Goal: Task Accomplishment & Management: Manage account settings

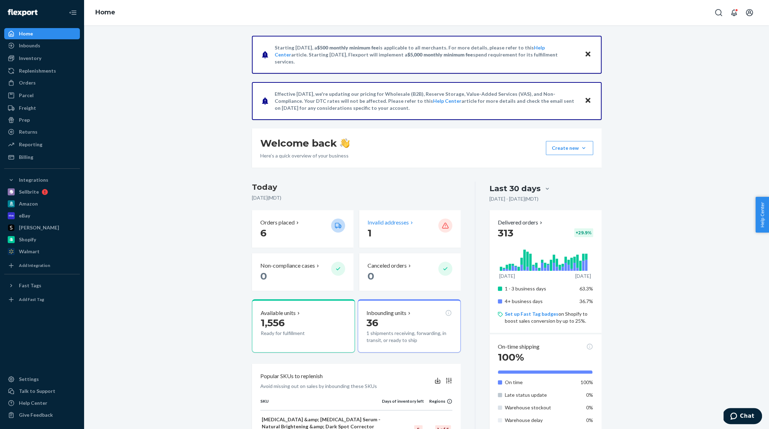
click at [399, 228] on p "1" at bounding box center [400, 232] width 65 height 13
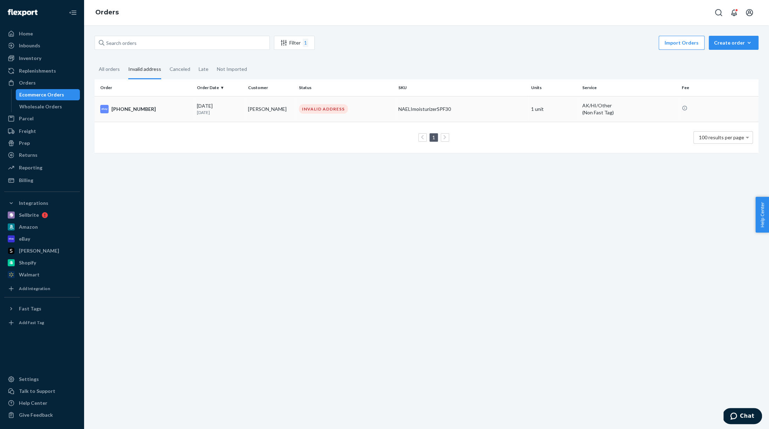
click at [156, 109] on div "[PHONE_NUMBER]" at bounding box center [145, 109] width 91 height 8
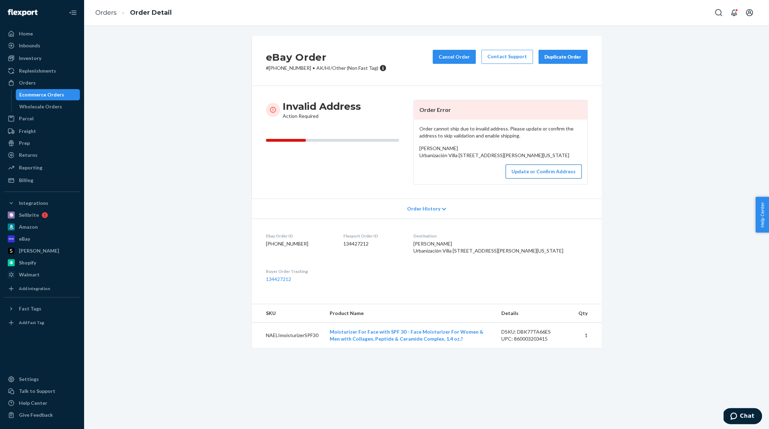
click at [533, 178] on button "Update or Confirm Address" at bounding box center [544, 171] width 76 height 14
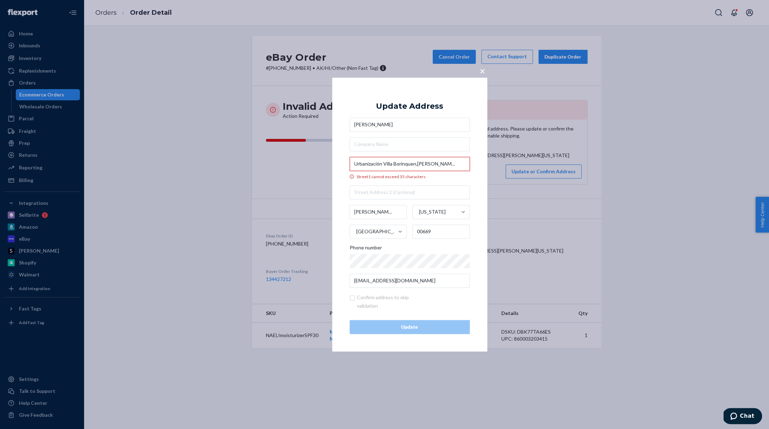
drag, startPoint x: 417, startPoint y: 163, endPoint x: 419, endPoint y: 166, distance: 3.8
click at [419, 166] on input "Urbanización Villa Borinquen,[PERSON_NAME] 337" at bounding box center [410, 164] width 120 height 14
drag, startPoint x: 417, startPoint y: 164, endPoint x: 351, endPoint y: 162, distance: 65.9
click at [351, 162] on input "Urbanización Villa Borinquen,[PERSON_NAME] 337" at bounding box center [410, 164] width 120 height 14
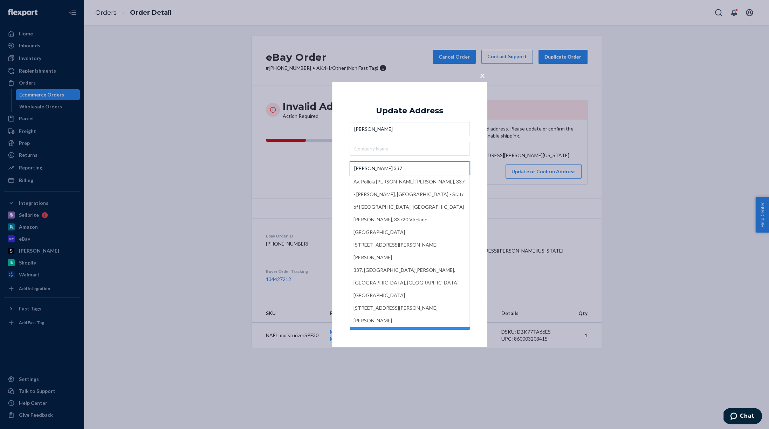
type input "[PERSON_NAME] 337"
click at [344, 171] on div "× Update Address [PERSON_NAME] [PERSON_NAME] [STREET_ADDRESS] Polícia [PERSON_N…" at bounding box center [409, 214] width 155 height 265
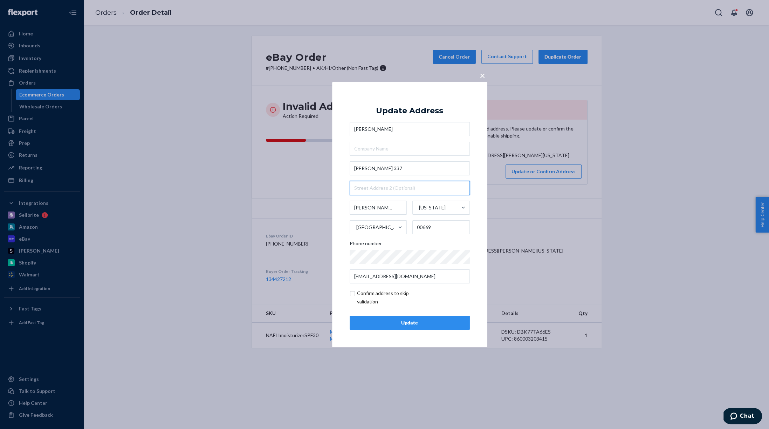
click at [365, 183] on input "text" at bounding box center [410, 188] width 120 height 14
paste input "Urbanización Villa Borinquen"
type input "Urbanización Villa Borinquen"
click at [334, 210] on div "× Update Address [PERSON_NAME] [PERSON_NAME] [STREET_ADDRESS][PERSON_NAME][US_S…" at bounding box center [409, 214] width 155 height 265
click at [409, 319] on div "Update" at bounding box center [410, 322] width 108 height 7
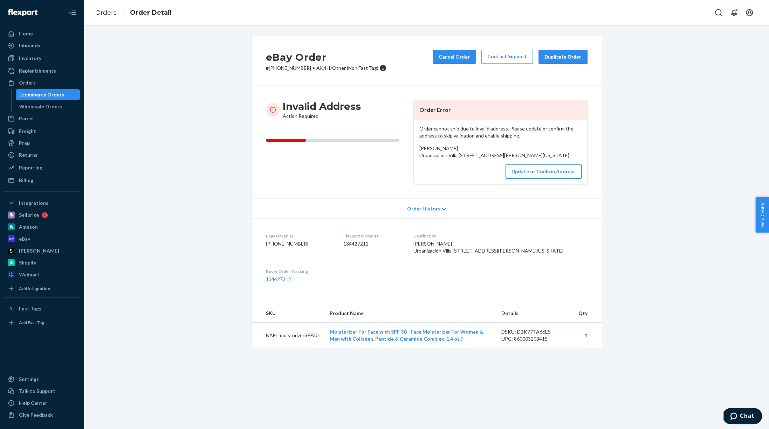
click at [521, 178] on button "Update or Confirm Address" at bounding box center [544, 171] width 76 height 14
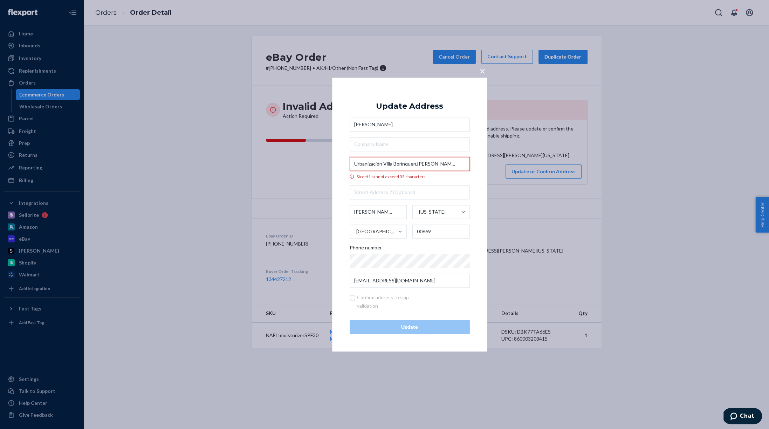
drag, startPoint x: 417, startPoint y: 164, endPoint x: 352, endPoint y: 166, distance: 65.6
click at [352, 167] on input "Urbanización Villa Borinquen,[PERSON_NAME] 337" at bounding box center [410, 164] width 120 height 14
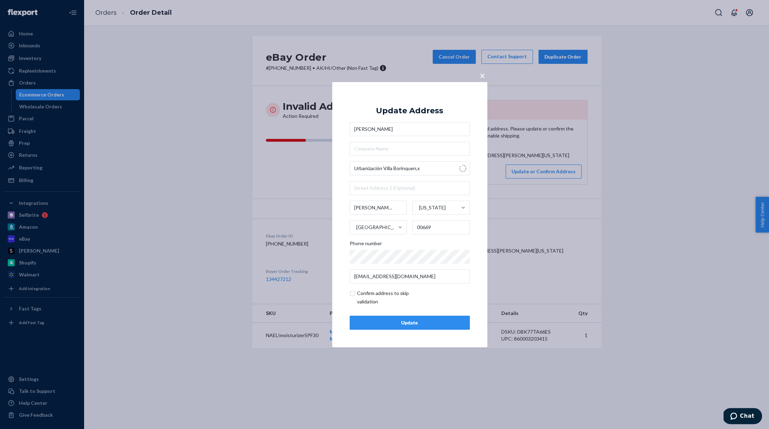
type input "402-422 C. Darién"
type input "Gobernador [PERSON_NAME] - [GEOGRAPHIC_DATA][PERSON_NAME]"
type input "00920"
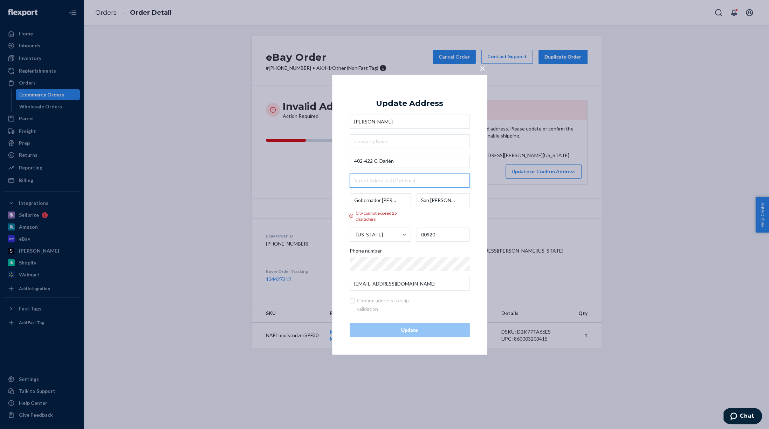
click at [367, 177] on input "text" at bounding box center [410, 180] width 120 height 14
click at [348, 158] on div "× Update Address [PERSON_NAME] 402-422 C. Darién Gobernador [PERSON_NAME] - [GE…" at bounding box center [409, 214] width 155 height 280
click at [483, 67] on span "×" at bounding box center [483, 68] width 6 height 12
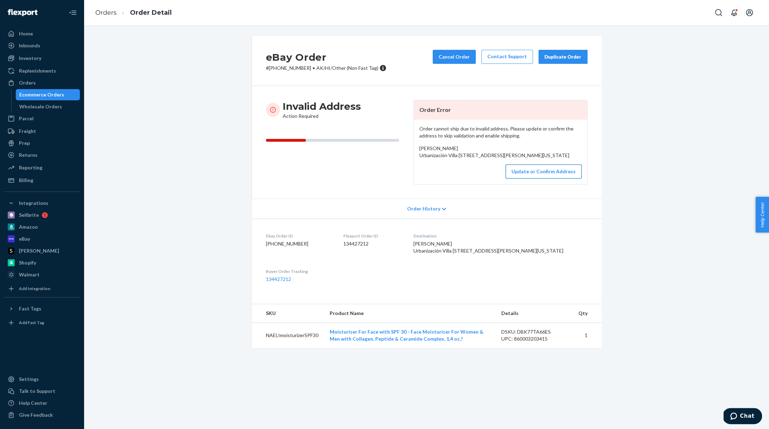
click at [527, 178] on button "Update or Confirm Address" at bounding box center [544, 171] width 76 height 14
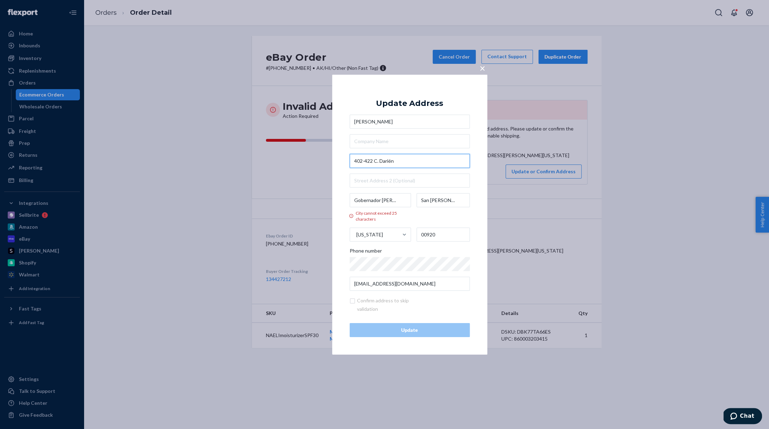
click at [403, 162] on input "402-422 C. Darién" at bounding box center [410, 160] width 120 height 14
type input "402-422 C."
click at [481, 66] on span "×" at bounding box center [483, 68] width 6 height 12
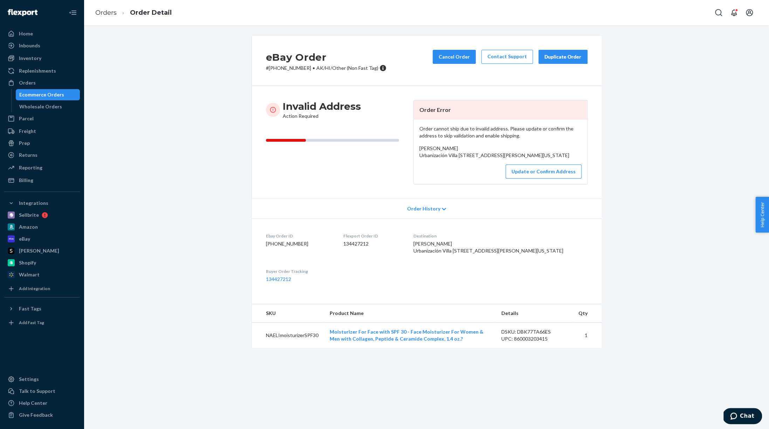
drag, startPoint x: 476, startPoint y: 163, endPoint x: 417, endPoint y: 150, distance: 60.7
click at [417, 150] on div "Order cannot ship due to invalid address. Please update or confirm the address …" at bounding box center [500, 151] width 173 height 64
copy span "[PERSON_NAME] Urbanización [STREET_ADDRESS][PERSON_NAME][PERSON_NAME][US_STATE]"
click at [549, 178] on button "Update or Confirm Address" at bounding box center [544, 171] width 76 height 14
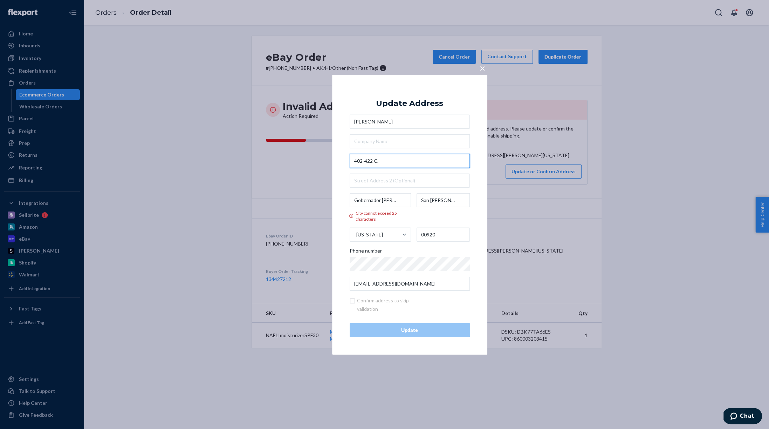
click at [388, 166] on input "402-422 C." at bounding box center [410, 160] width 120 height 14
paste input "[PERSON_NAME] Urbanización [STREET_ADDRESS][PERSON_NAME][PERSON_NAME][US_STATE]"
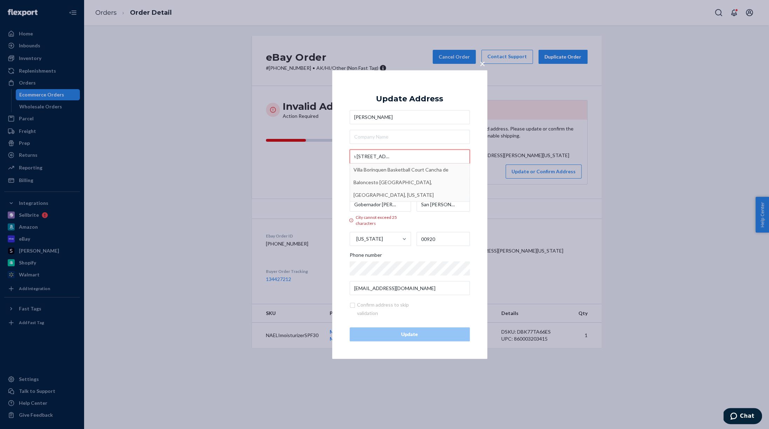
type input "[PERSON_NAME] Urbanización [STREET_ADDRESS][PERSON_NAME][PERSON_NAME][US_STATE]"
type input "[PERSON_NAME]"
type input "00669"
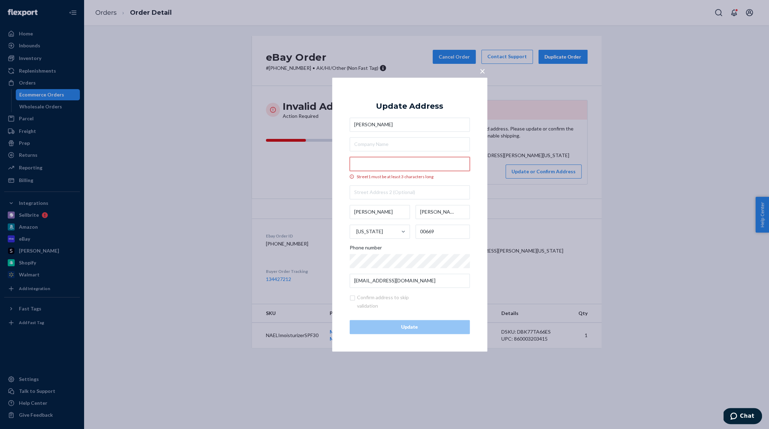
click at [368, 157] on input "Street1 must be at least 3 characters long" at bounding box center [410, 164] width 120 height 14
click at [342, 196] on div "× Update Address [PERSON_NAME][GEOGRAPHIC_DATA] must be at least 3 characters l…" at bounding box center [409, 214] width 155 height 274
click at [367, 169] on input "Street1 must be at least 3 characters long" at bounding box center [410, 164] width 120 height 14
paste input "[PERSON_NAME] Urbanización [STREET_ADDRESS][PERSON_NAME][PERSON_NAME][US_STATE]"
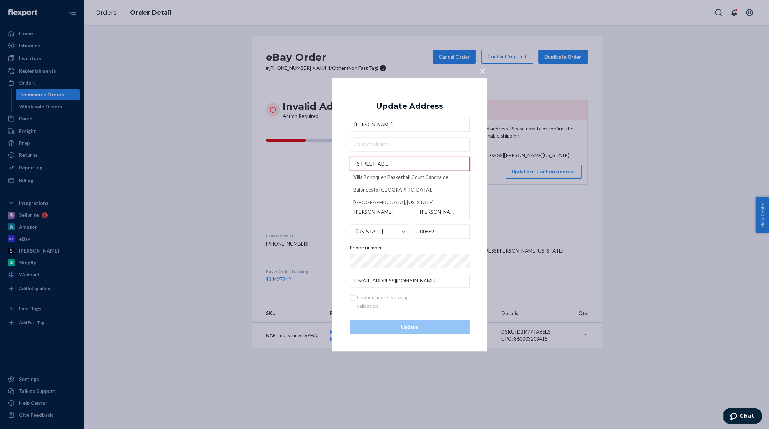
click at [412, 163] on input "[PERSON_NAME] Urbanización [STREET_ADDRESS][PERSON_NAME][PERSON_NAME][US_STATE]" at bounding box center [410, 164] width 120 height 14
drag, startPoint x: 400, startPoint y: 163, endPoint x: 463, endPoint y: 180, distance: 65.4
click at [463, 171] on div "[PERSON_NAME] Urbanización Villa Borinquen,[PERSON_NAME] 337 [GEOGRAPHIC_DATA],…" at bounding box center [410, 164] width 120 height 14
drag, startPoint x: 432, startPoint y: 164, endPoint x: 342, endPoint y: 158, distance: 90.2
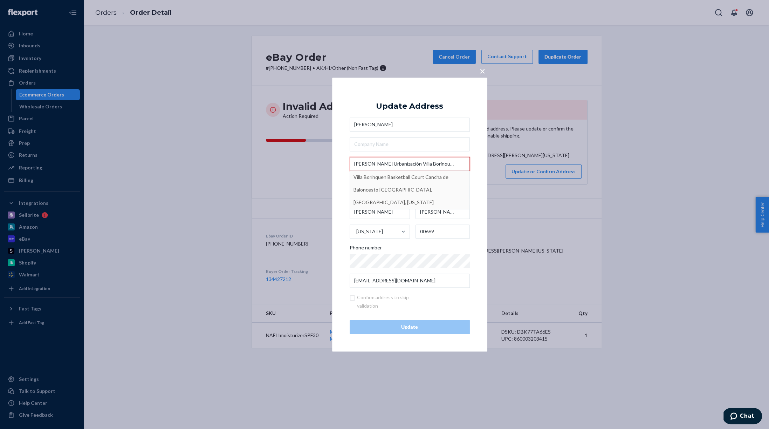
click at [342, 158] on div "× Update Address [PERSON_NAME] [PERSON_NAME] Urbanización [GEOGRAPHIC_DATA],[PE…" at bounding box center [409, 214] width 155 height 274
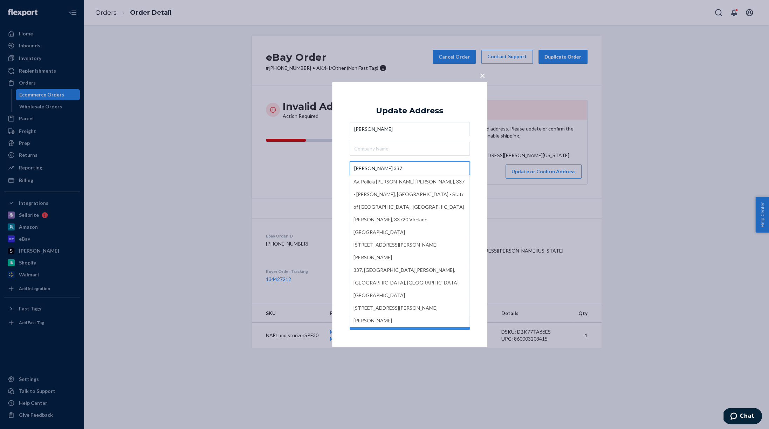
paste input "[PERSON_NAME] Urbanización [STREET_ADDRESS][PERSON_NAME][PERSON_NAME][US_STATE]"
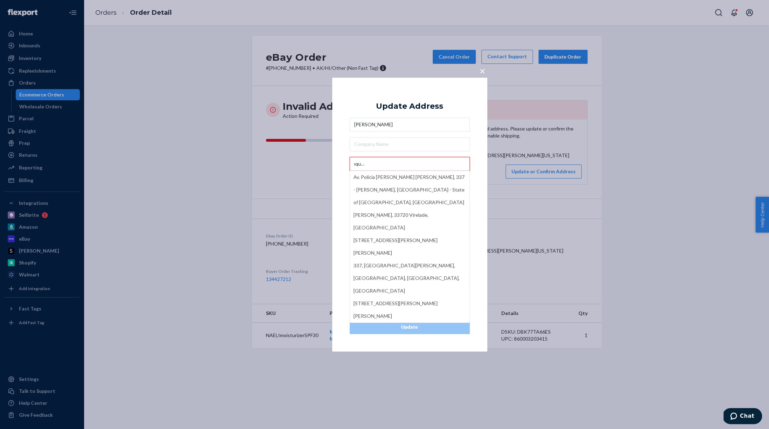
drag, startPoint x: 400, startPoint y: 164, endPoint x: 458, endPoint y: 168, distance: 58.3
click at [458, 168] on input "[PERSON_NAME] Urbanización Villa Borinquen,[PERSON_NAME][STREET_ADDRESS][US_STA…" at bounding box center [410, 164] width 120 height 14
drag, startPoint x: 370, startPoint y: 162, endPoint x: 341, endPoint y: 160, distance: 28.8
click at [341, 162] on div "× Update Address [PERSON_NAME] [PERSON_NAME] Urbanización [GEOGRAPHIC_DATA],[PE…" at bounding box center [409, 214] width 155 height 274
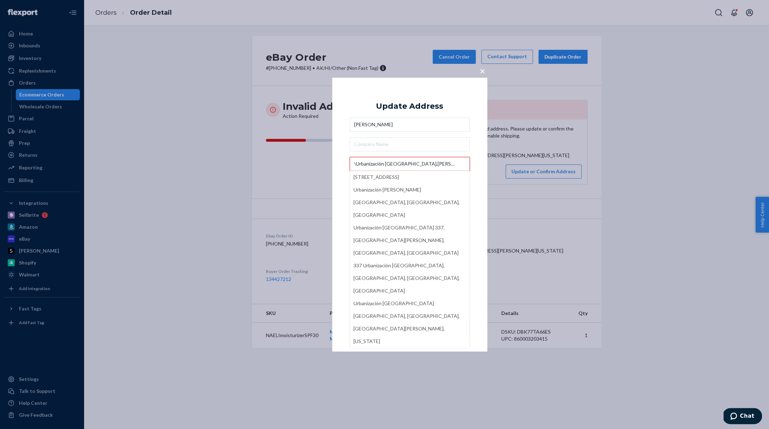
click at [420, 165] on input "\Urbanización [GEOGRAPHIC_DATA],[PERSON_NAME] 337" at bounding box center [410, 164] width 120 height 14
click at [357, 164] on input "\Urbanización Villa Borinquen [PERSON_NAME] 337" at bounding box center [410, 164] width 120 height 14
type input "Urbanización Villa Borinquen [PERSON_NAME] 337"
click at [337, 158] on div "× Update Address [PERSON_NAME] Urbanización [GEOGRAPHIC_DATA] [PERSON_NAME] 337…" at bounding box center [409, 214] width 155 height 274
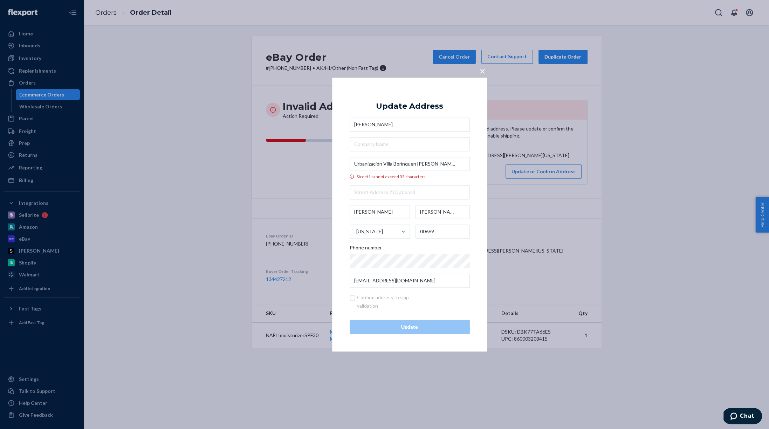
click at [483, 73] on span "×" at bounding box center [483, 71] width 6 height 12
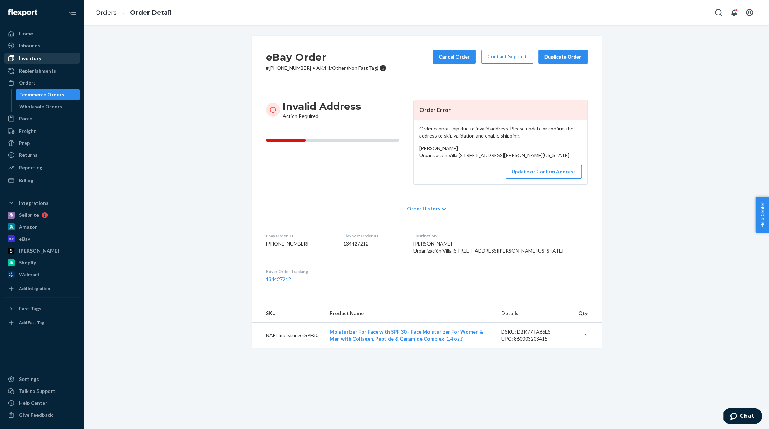
click at [51, 54] on div "Inventory" at bounding box center [42, 58] width 74 height 10
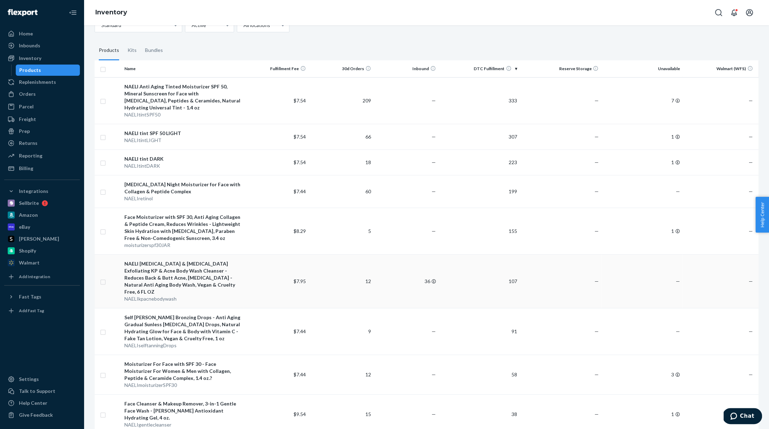
scroll to position [106, 0]
